Goal: Browse casually: Explore the website without a specific task or goal

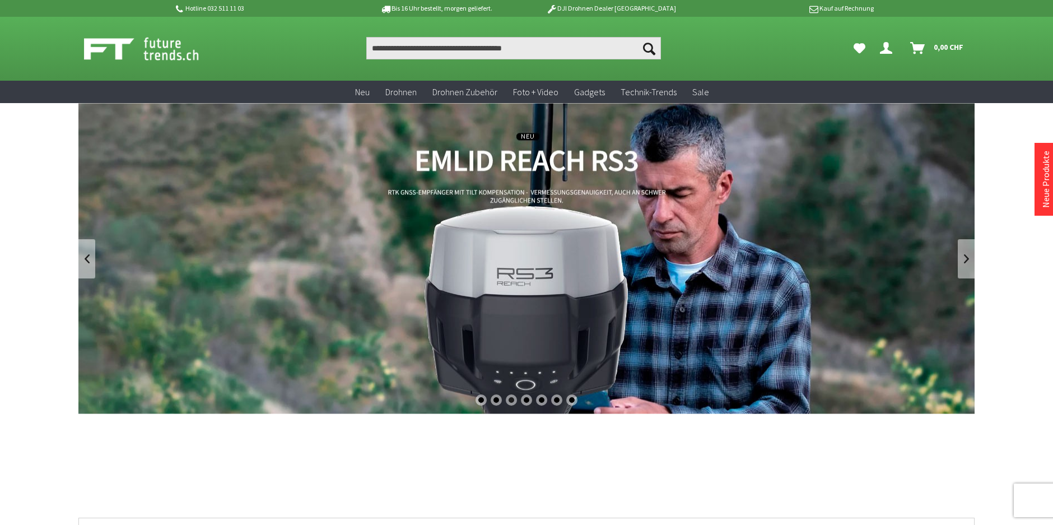
click at [542, 245] on link "REACH RS3 von Emlid - GNSS-Empfänger mit Neigungssensor" at bounding box center [526, 258] width 896 height 311
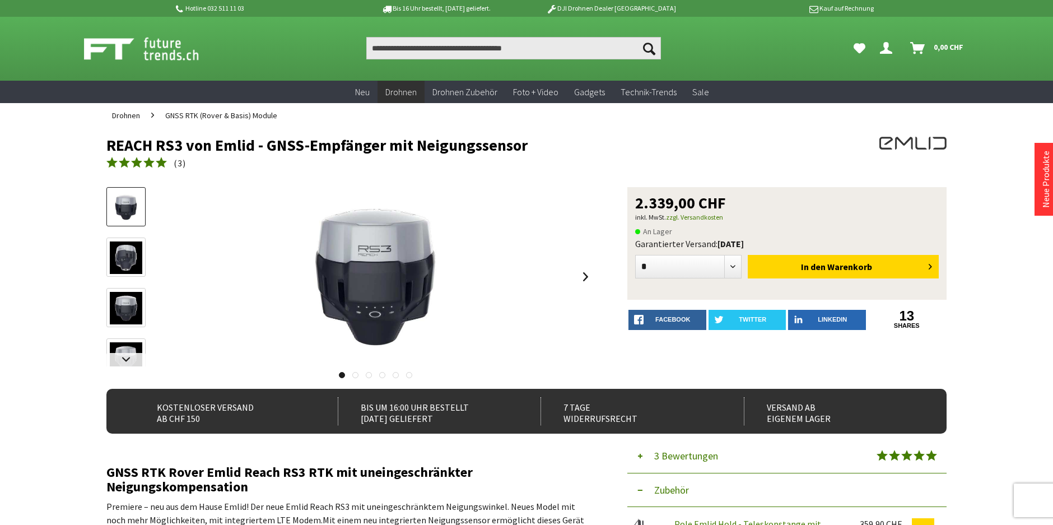
drag, startPoint x: 524, startPoint y: 143, endPoint x: 96, endPoint y: 137, distance: 428.1
drag, startPoint x: 96, startPoint y: 137, endPoint x: 137, endPoint y: 146, distance: 41.8
copy h1 "REACH RS3 von Emlid - GNSS-Empfänger mit Neigungssensor"
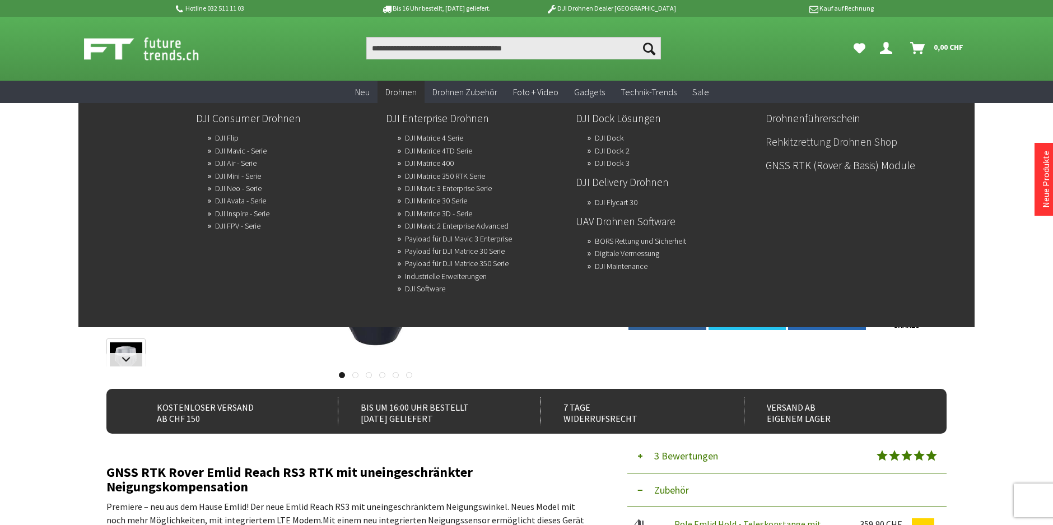
click at [780, 140] on link "Rehkitzrettung Drohnen Shop" at bounding box center [856, 141] width 181 height 19
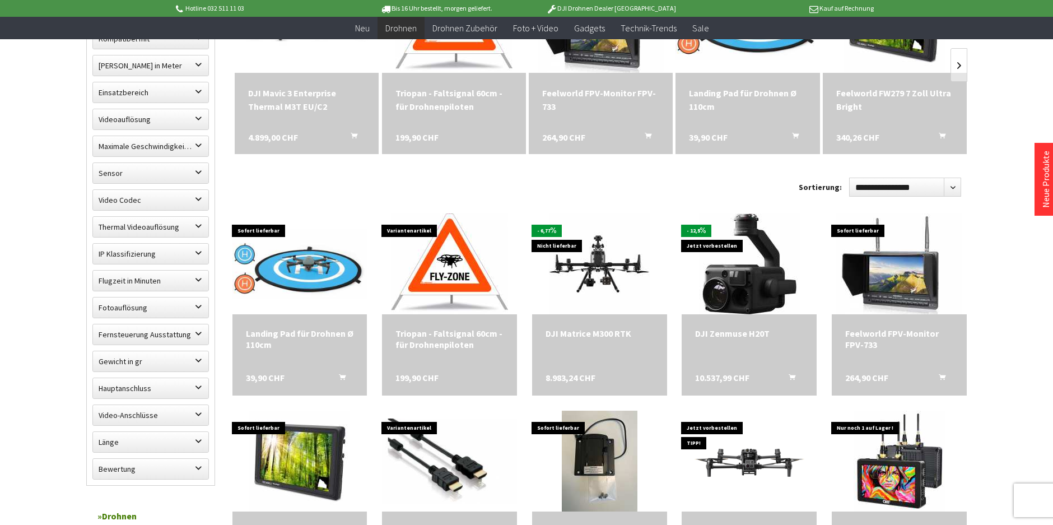
scroll to position [448, 0]
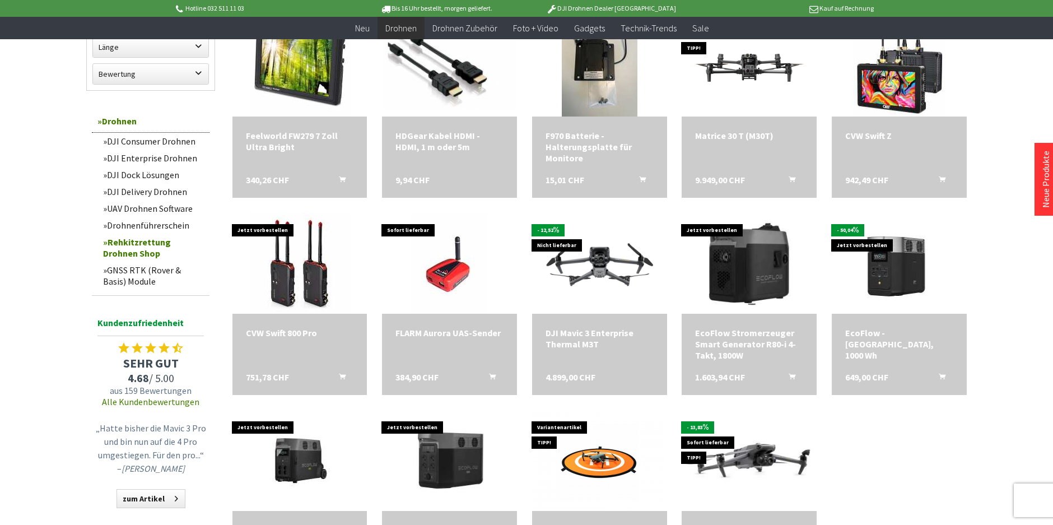
scroll to position [840, 0]
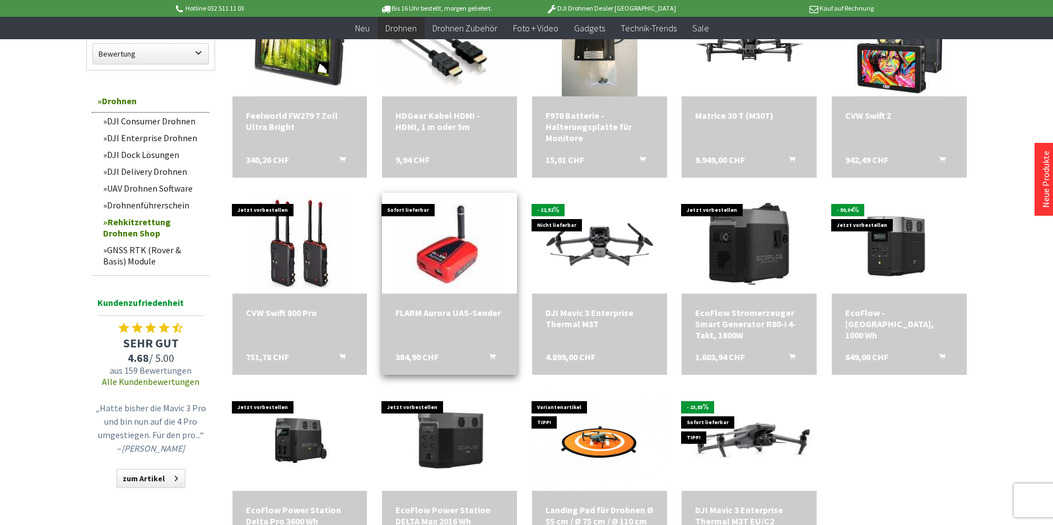
click at [456, 252] on img at bounding box center [450, 243] width 106 height 141
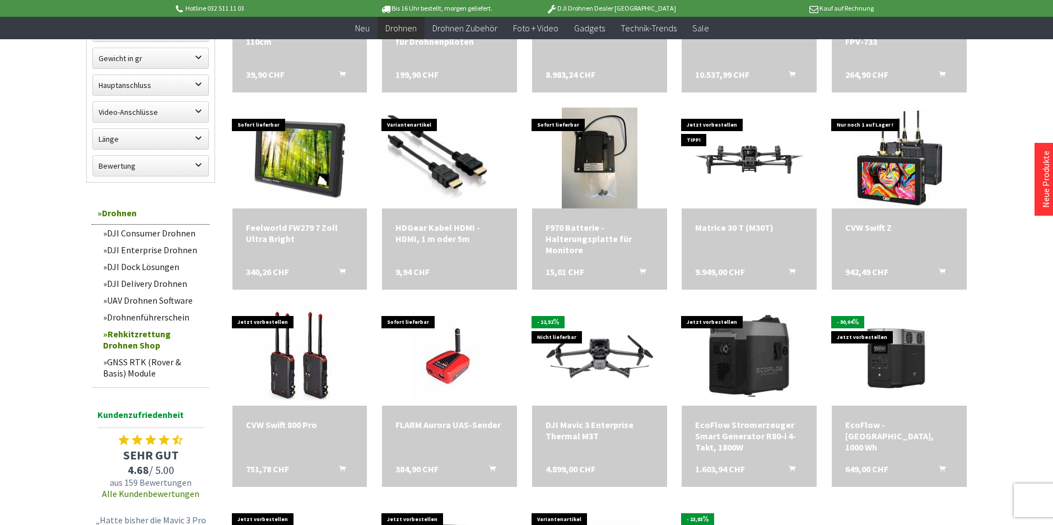
scroll to position [672, 0]
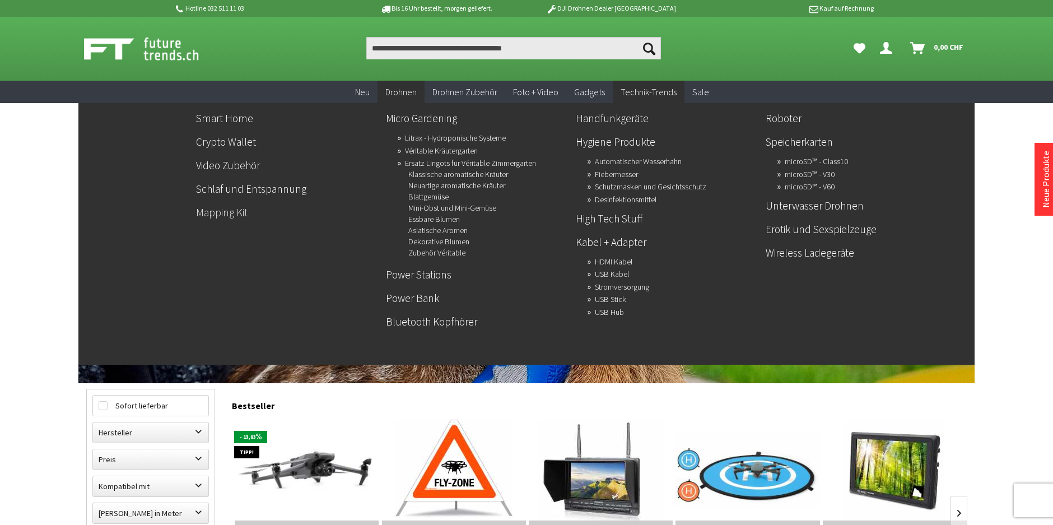
click at [219, 215] on link "Mapping Kit" at bounding box center [286, 212] width 181 height 19
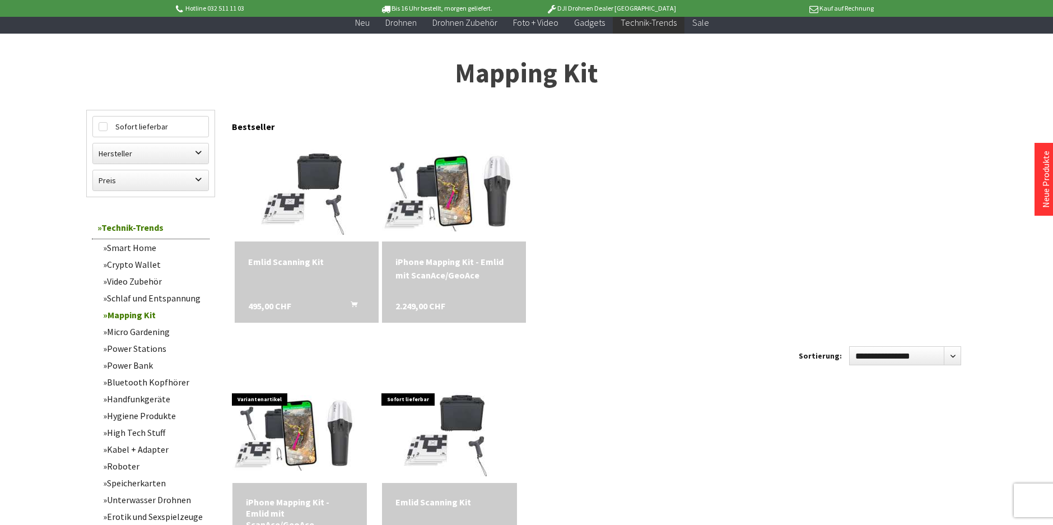
scroll to position [56, 0]
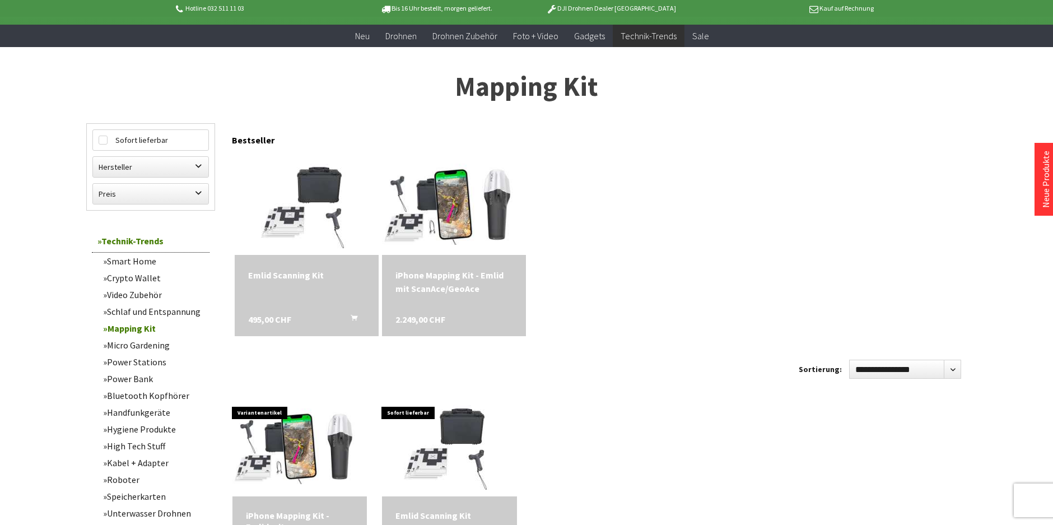
click at [455, 273] on div "iPhone Mapping Kit - Emlid mit ScanAce/GeoAce" at bounding box center [454, 281] width 117 height 27
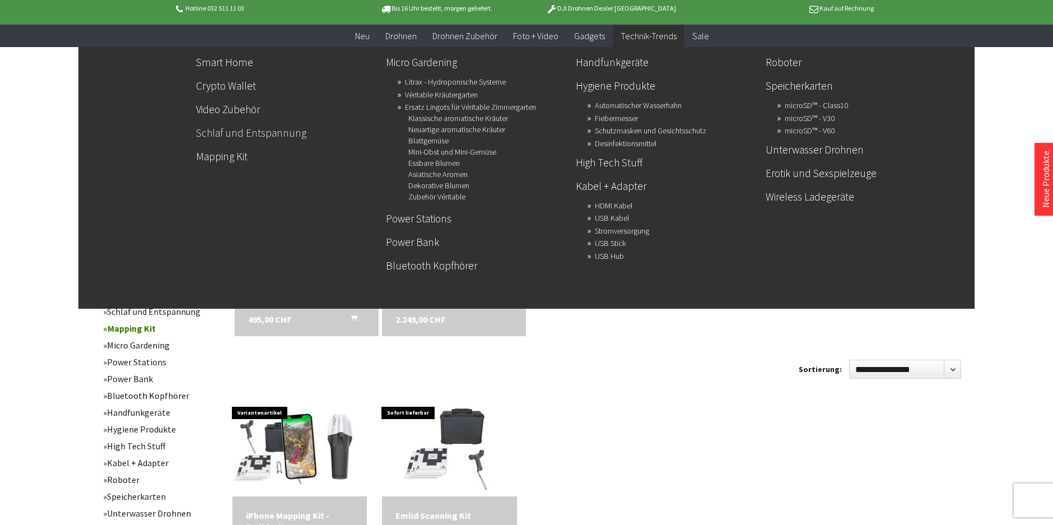
click at [289, 135] on link "Schlaf und Entspannung" at bounding box center [286, 132] width 181 height 19
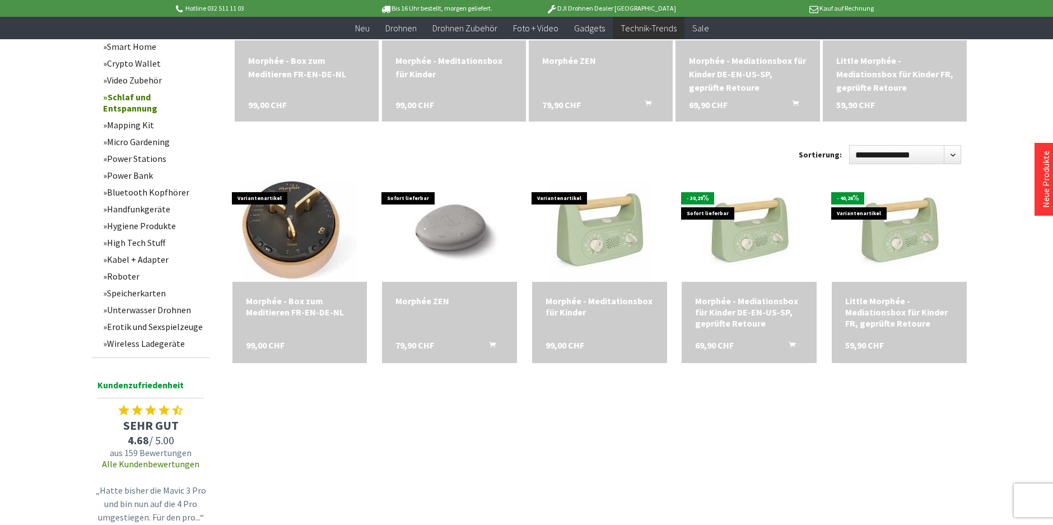
scroll to position [336, 0]
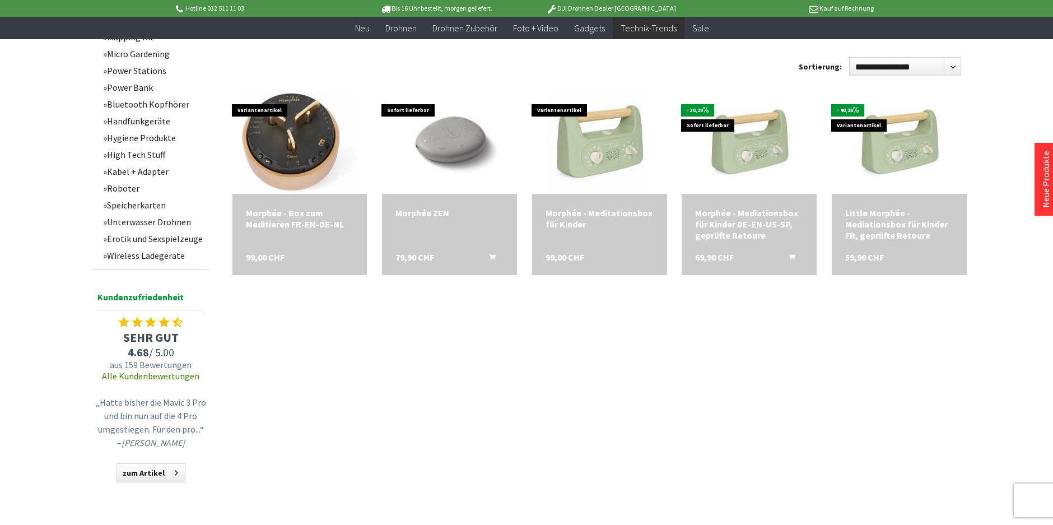
click at [159, 237] on link "Erotik und Sexspielzeuge" at bounding box center [153, 238] width 112 height 17
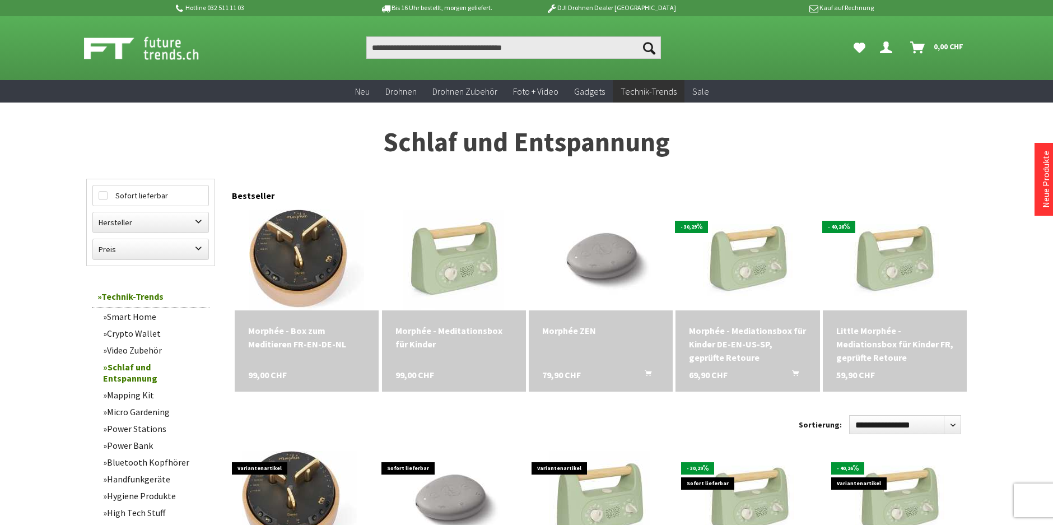
scroll to position [0, 0]
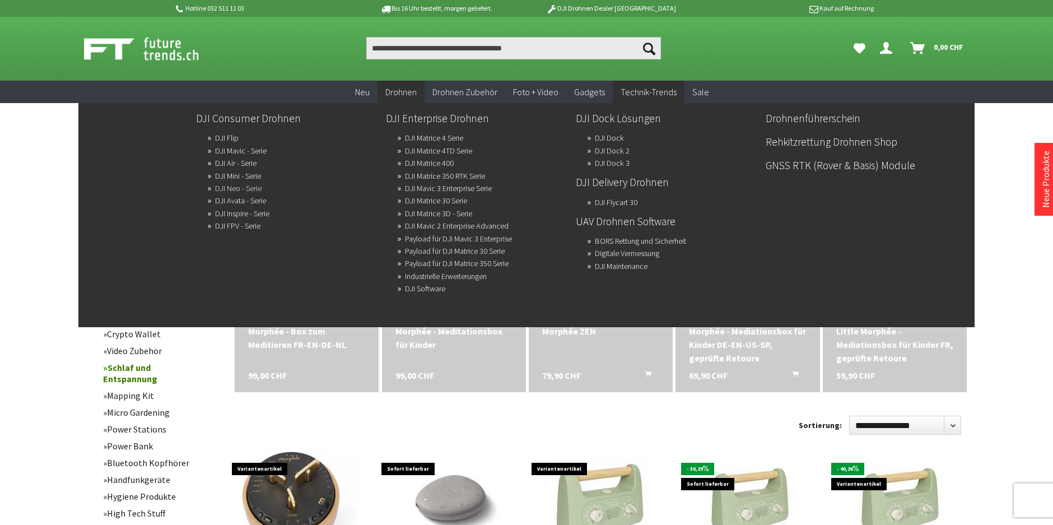
click at [233, 189] on link "DJI Neo - Serie" at bounding box center [238, 188] width 47 height 16
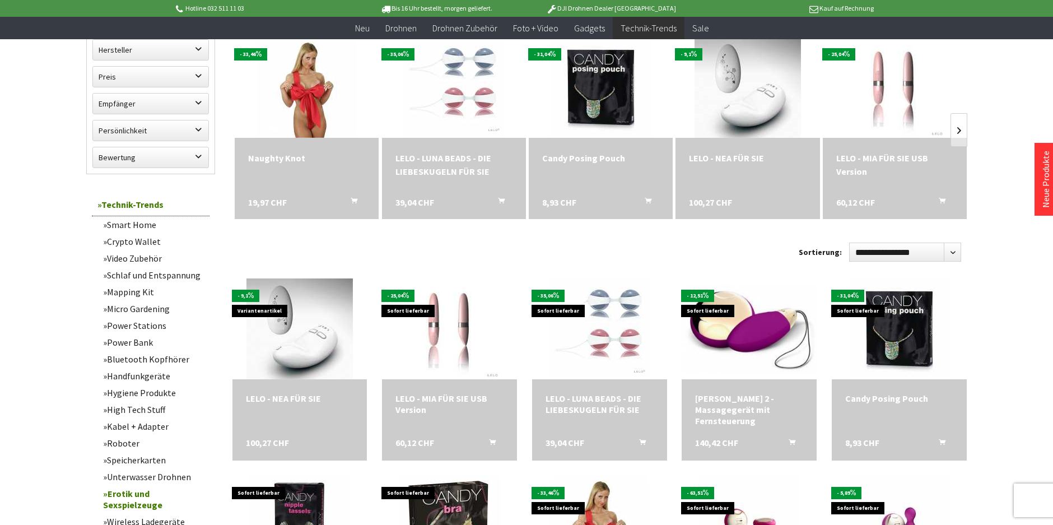
scroll to position [392, 0]
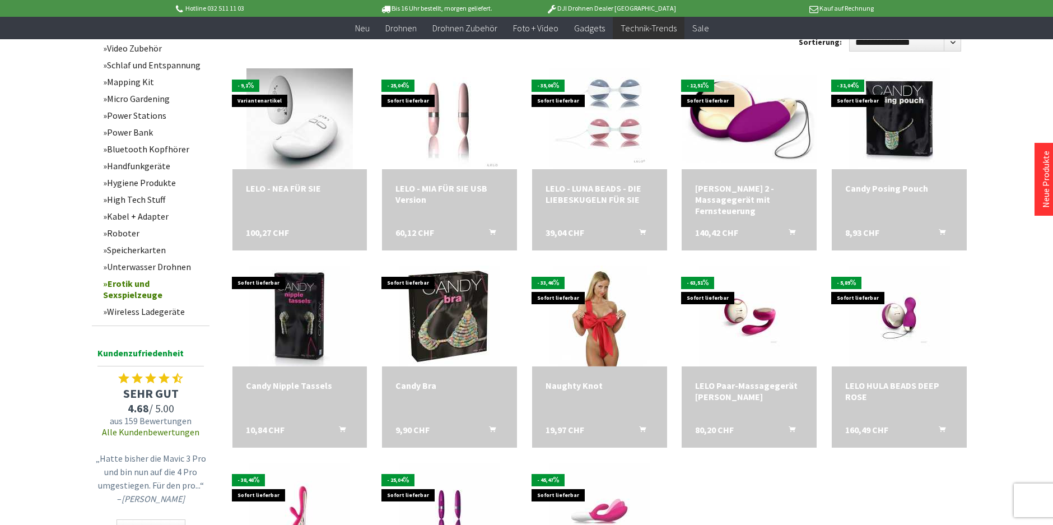
scroll to position [560, 0]
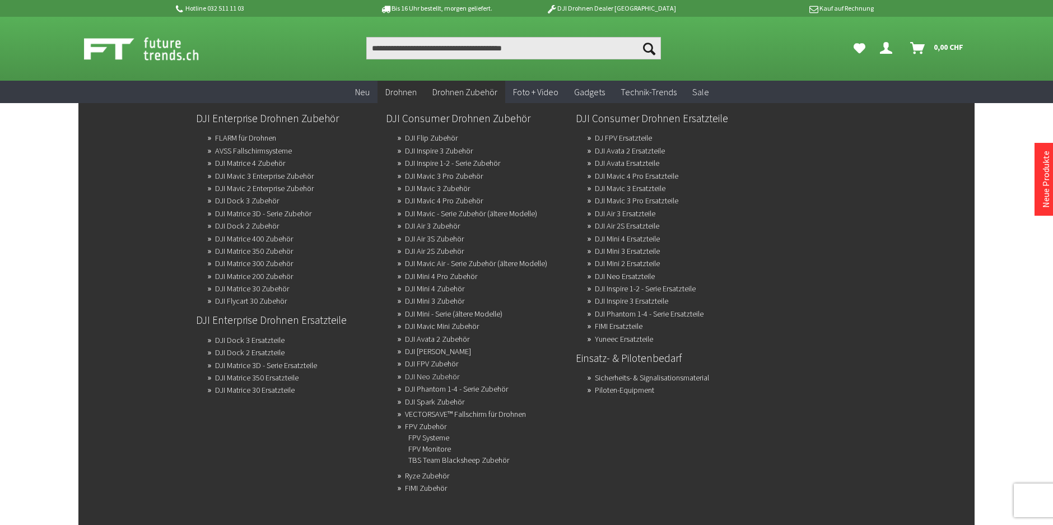
click at [443, 374] on link "DJI Neo Zubehör" at bounding box center [432, 377] width 54 height 16
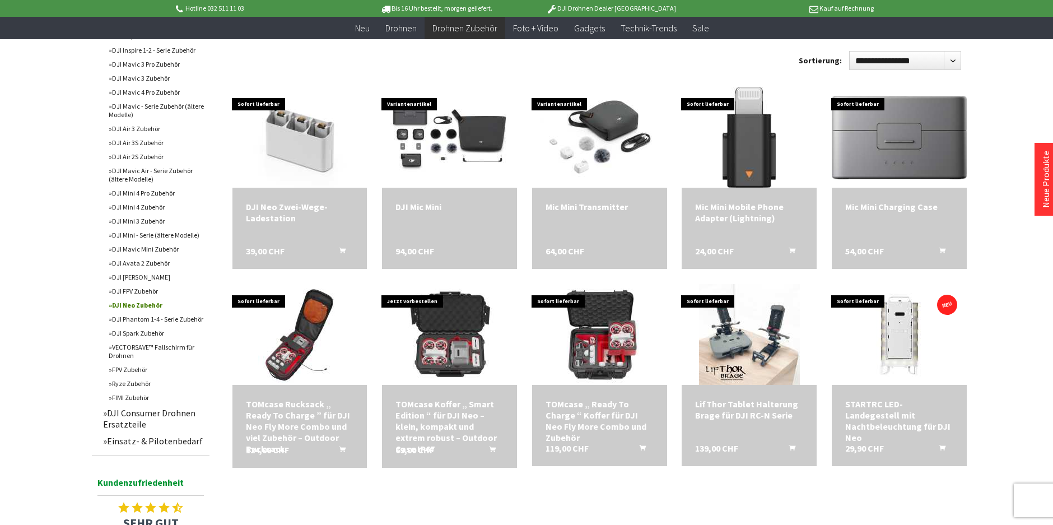
scroll to position [336, 0]
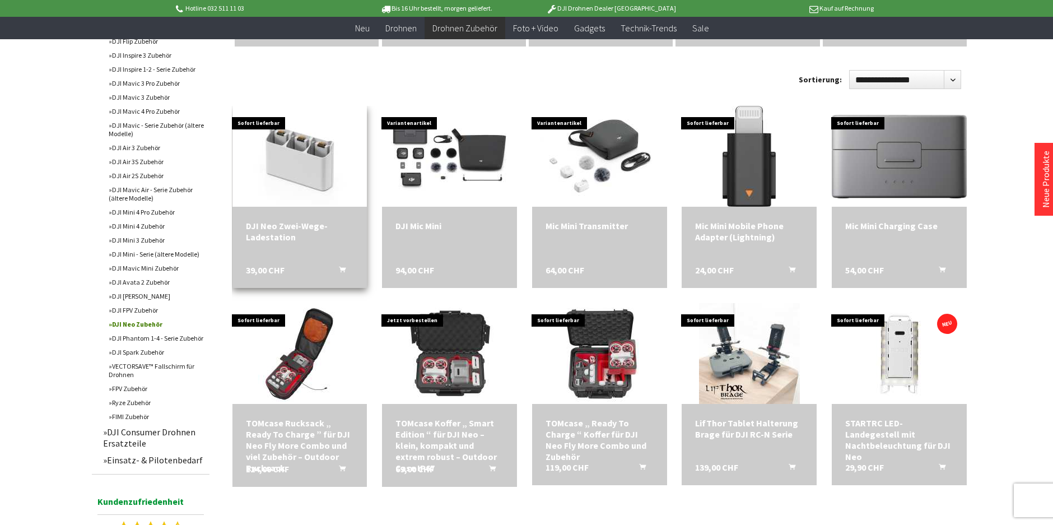
click at [290, 207] on div "DJI Neo Zwei-Wege-Ladestation 39,00 CHF In den Warenkorb" at bounding box center [300, 247] width 135 height 81
click at [289, 220] on div "DJI Neo Zwei-Wege-Ladestation" at bounding box center [300, 231] width 108 height 22
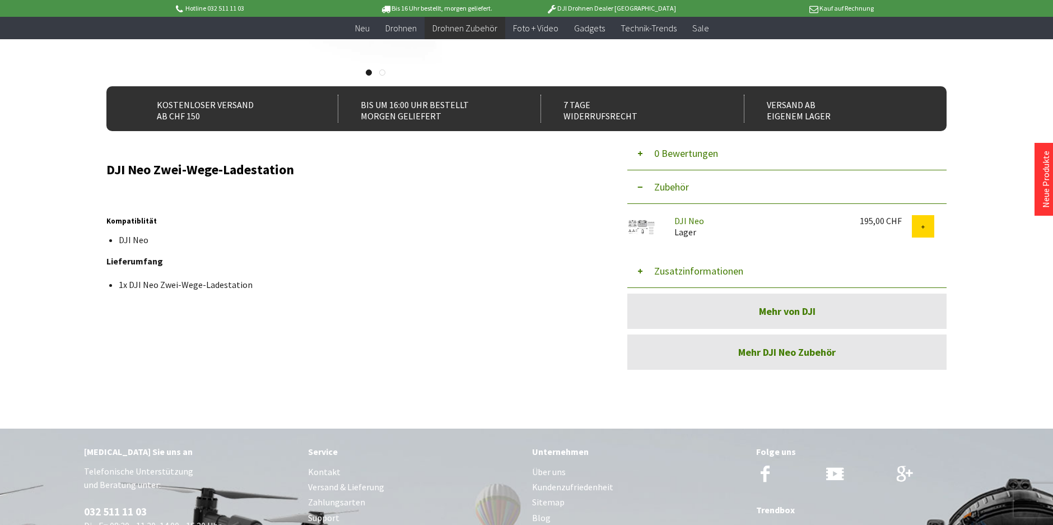
scroll to position [168, 0]
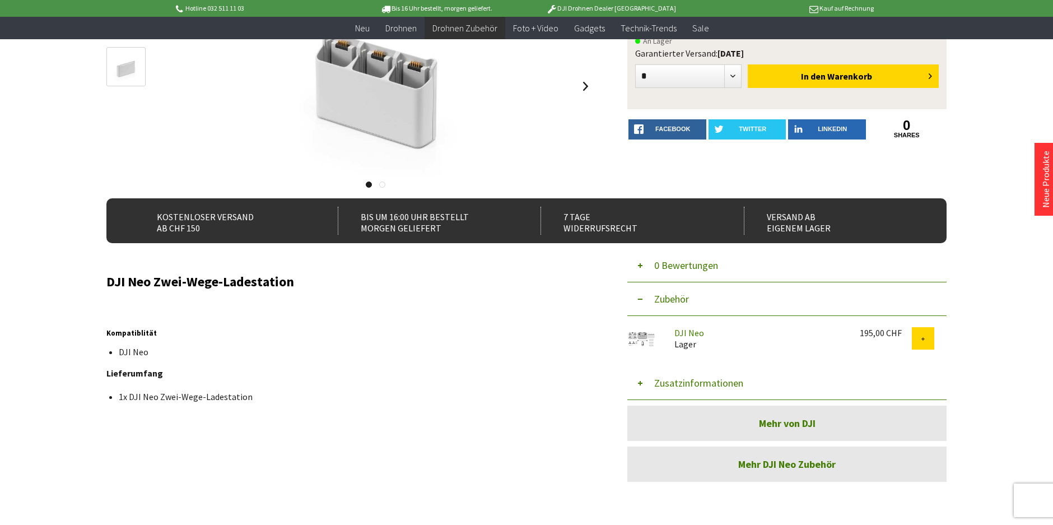
click at [646, 334] on img at bounding box center [642, 339] width 28 height 24
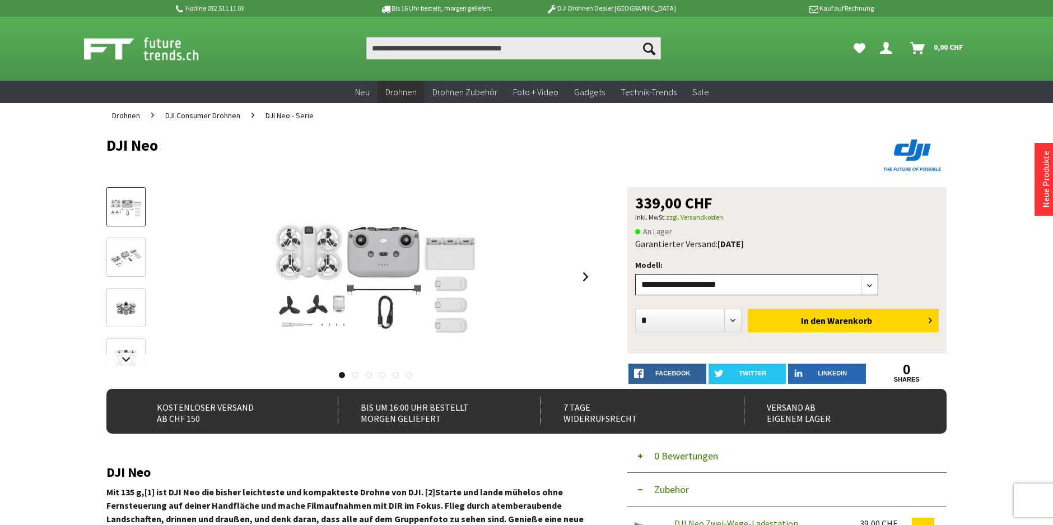
click at [867, 285] on select"] "**********" at bounding box center [756, 284] width 243 height 21
select select"] "***"
click at [635, 274] on select"] "**********" at bounding box center [756, 284] width 243 height 21
